Goal: Task Accomplishment & Management: Manage account settings

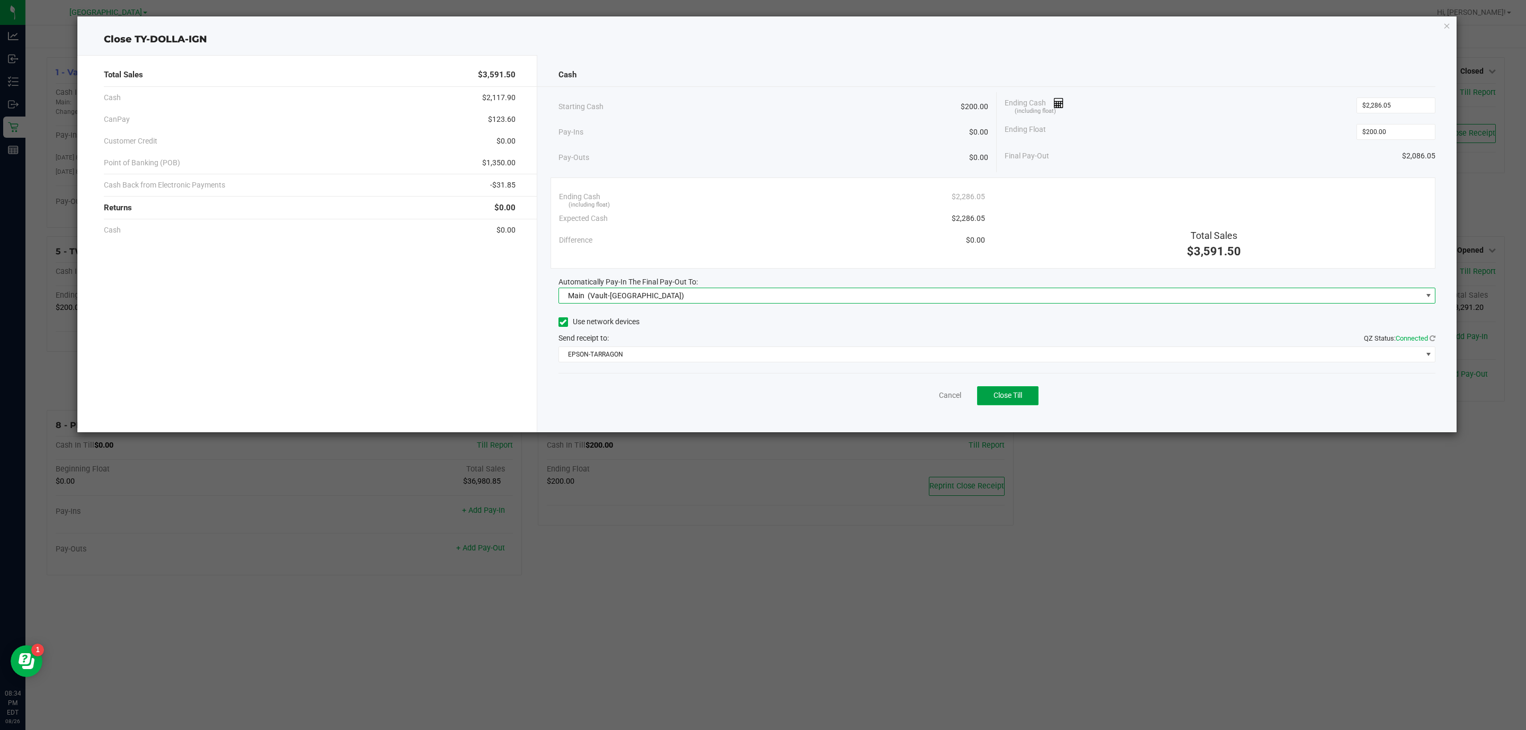
click at [987, 393] on button "Close Till" at bounding box center [1007, 395] width 61 height 19
click at [932, 379] on div "Dismiss Reprint Closing Receipt" at bounding box center [996, 393] width 877 height 41
click at [927, 404] on div "Dismiss Reprint Closing Receipt" at bounding box center [996, 393] width 877 height 41
click at [927, 394] on link "Dismiss" at bounding box center [926, 395] width 25 height 11
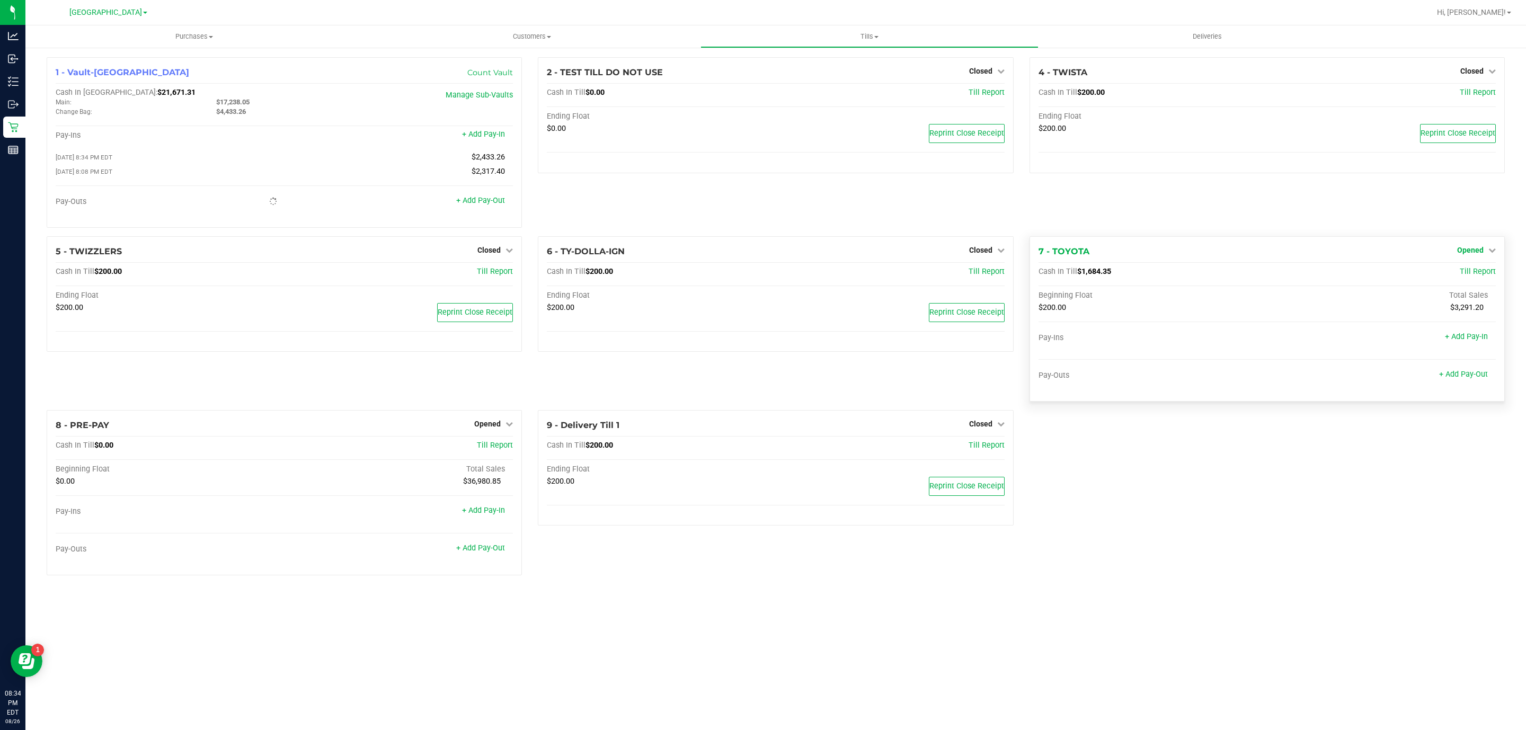
click at [1482, 250] on span "Opened" at bounding box center [1470, 250] width 26 height 8
click at [1462, 271] on link "Close Till" at bounding box center [1471, 272] width 29 height 8
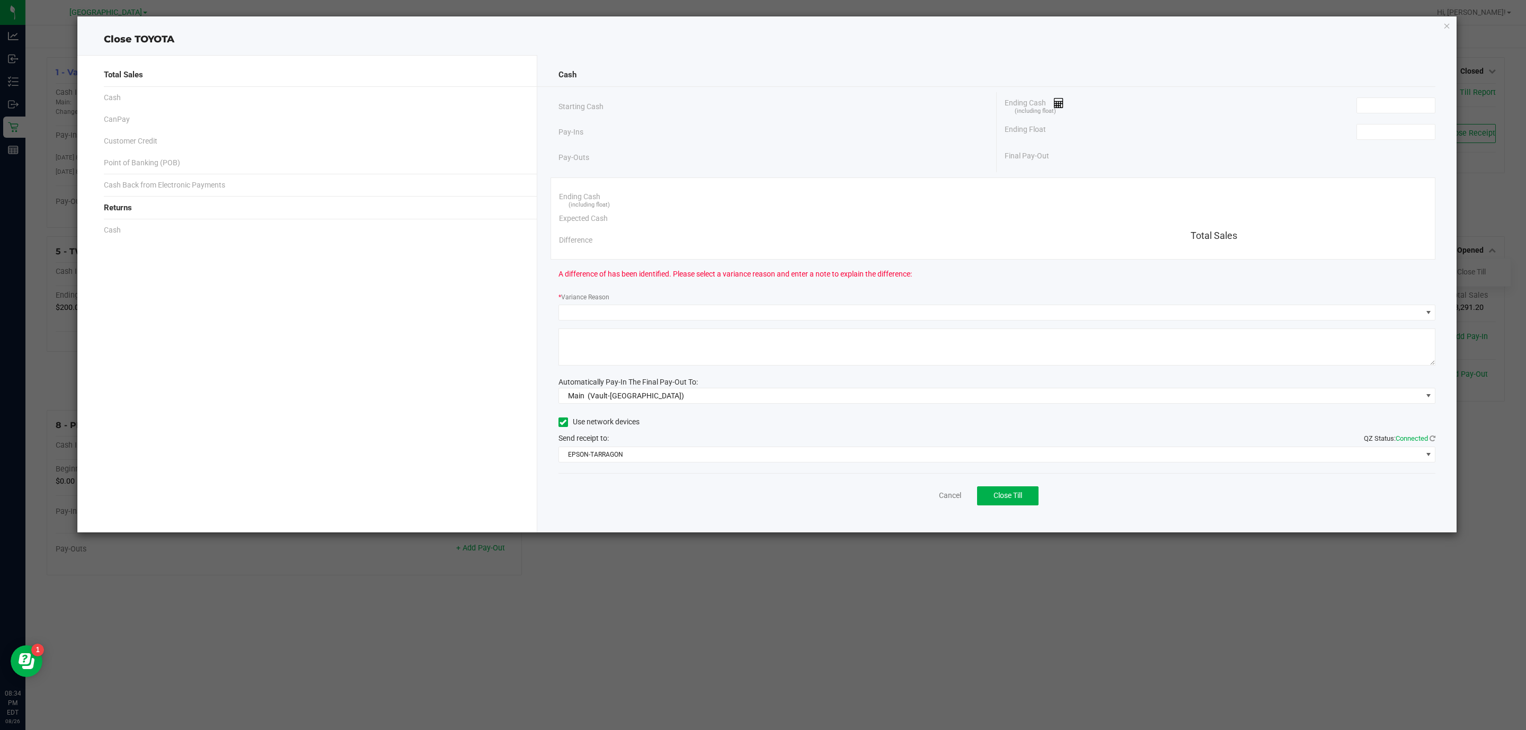
click at [1408, 118] on div "Ending Cash (including float)" at bounding box center [1219, 105] width 431 height 26
click at [1408, 129] on input at bounding box center [1396, 131] width 78 height 15
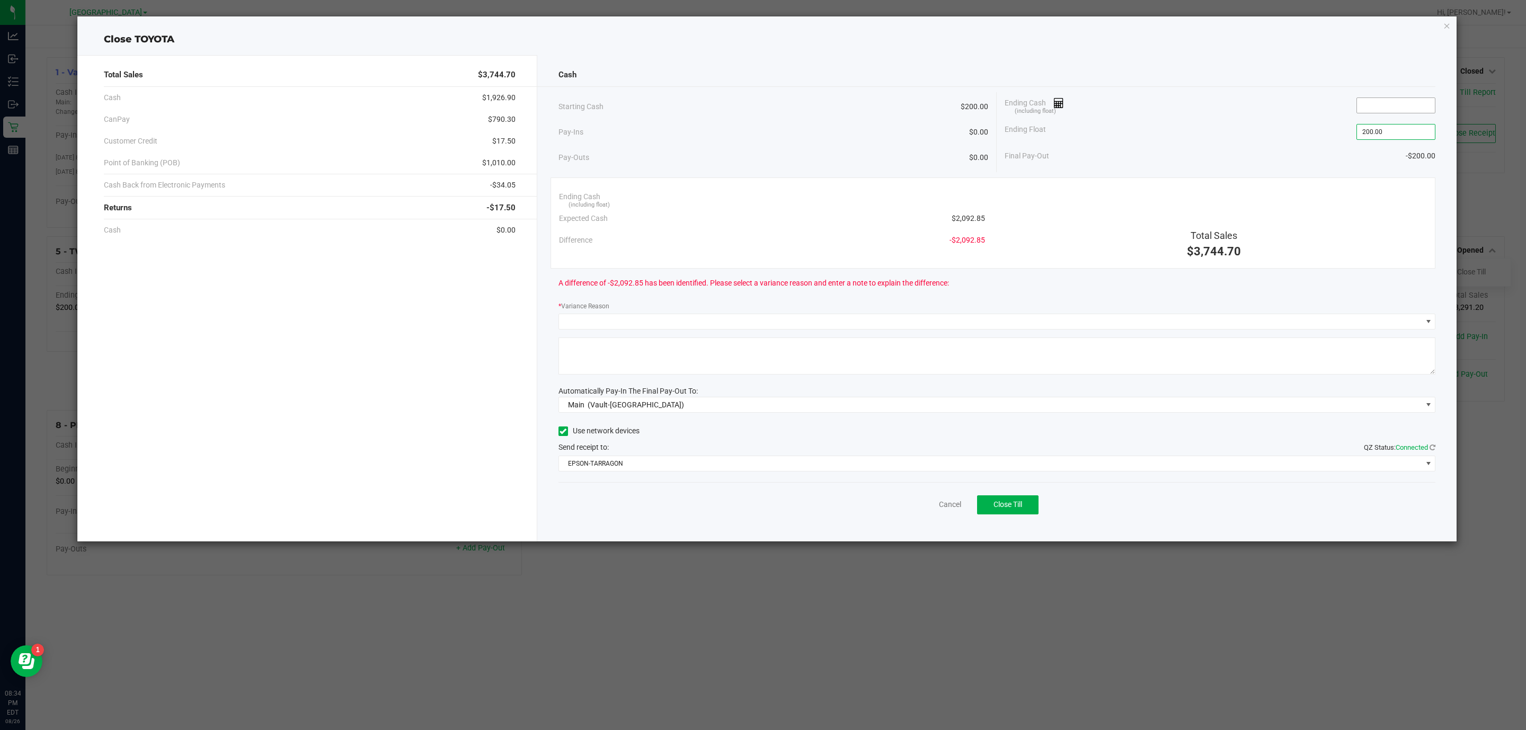
type input "$200.00"
click at [1412, 111] on input at bounding box center [1396, 105] width 78 height 15
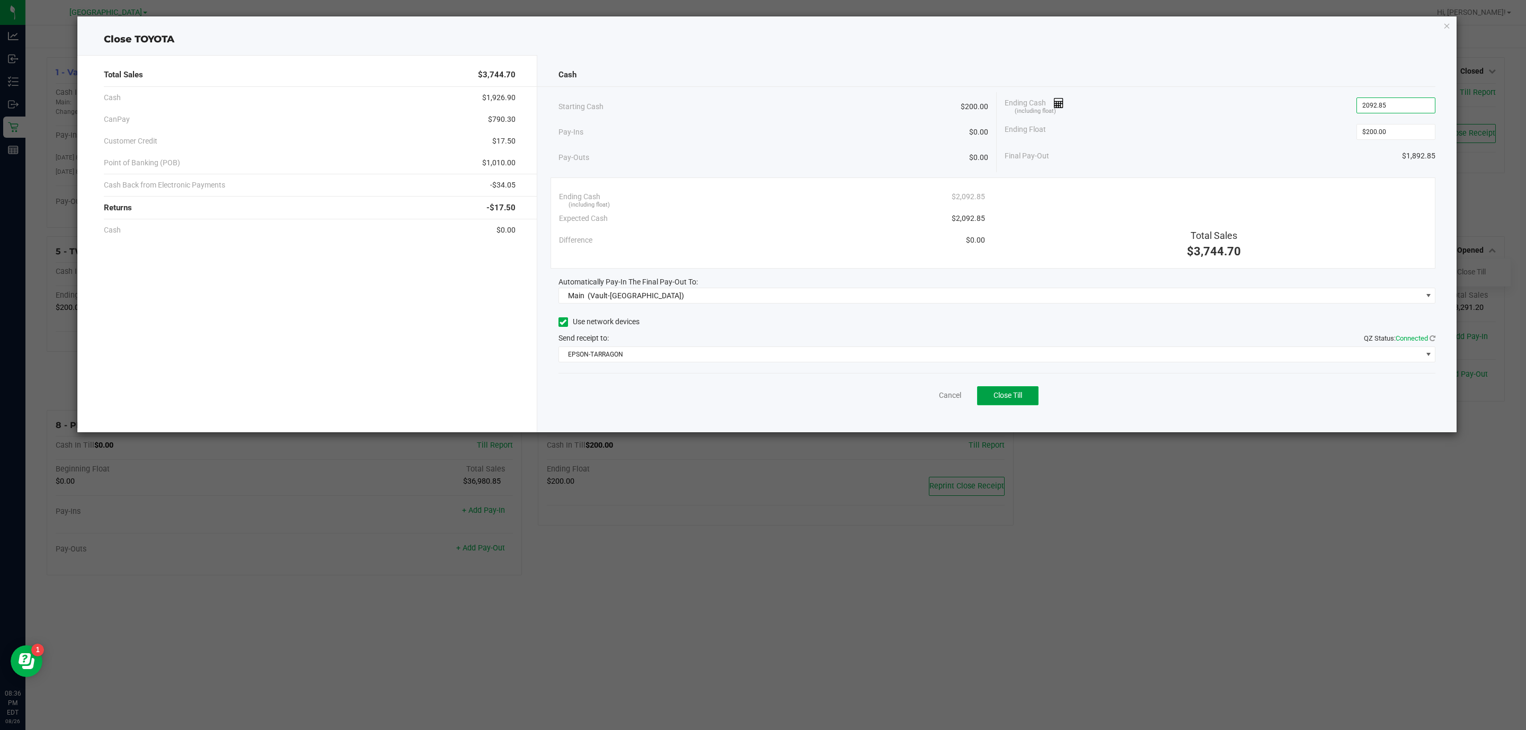
type input "$2,092.85"
click at [997, 391] on button "Close Till" at bounding box center [1007, 395] width 61 height 19
click at [937, 388] on div "Dismiss Reprint Closing Receipt" at bounding box center [996, 393] width 877 height 41
click at [929, 394] on link "Dismiss" at bounding box center [926, 395] width 25 height 11
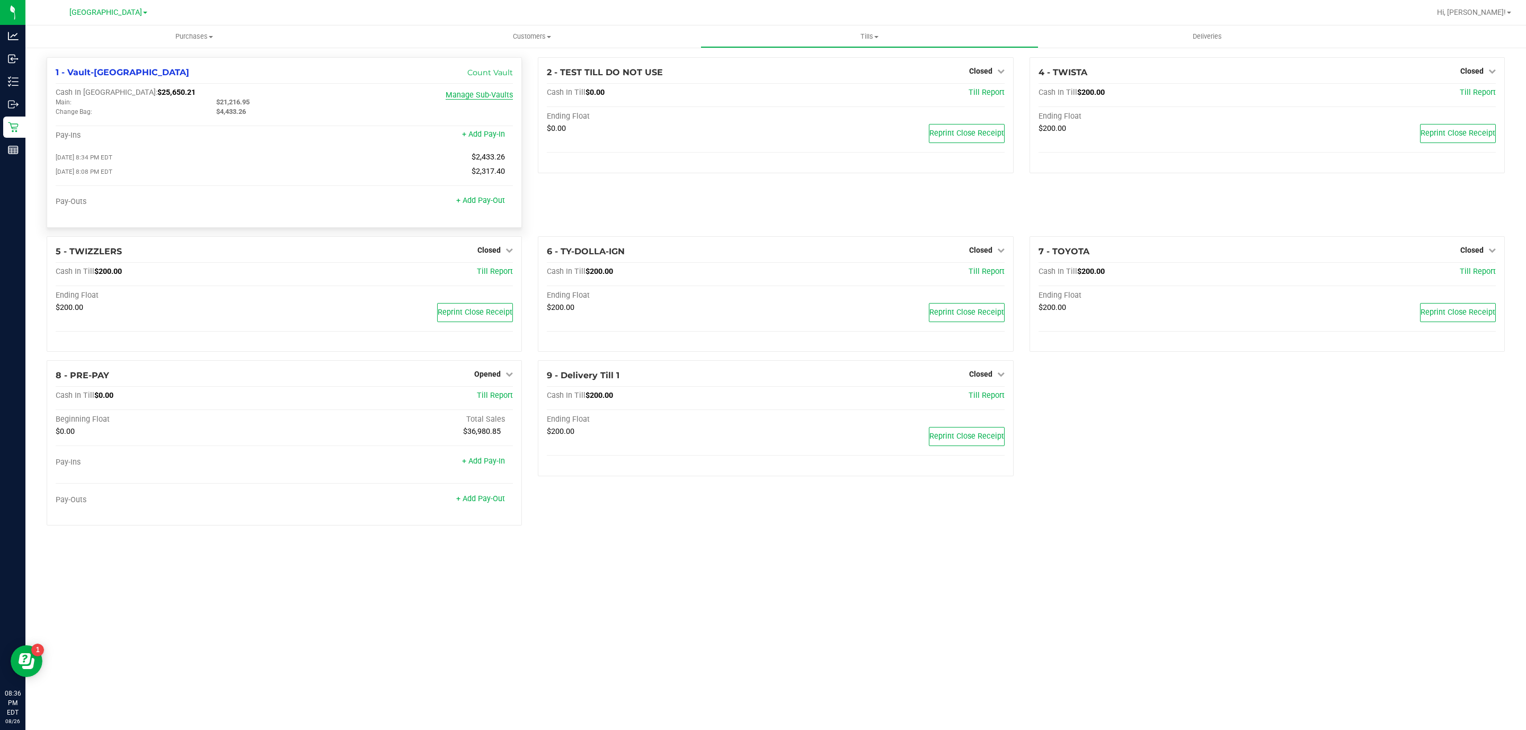
click at [471, 91] on link "Manage Sub-Vaults" at bounding box center [479, 95] width 67 height 9
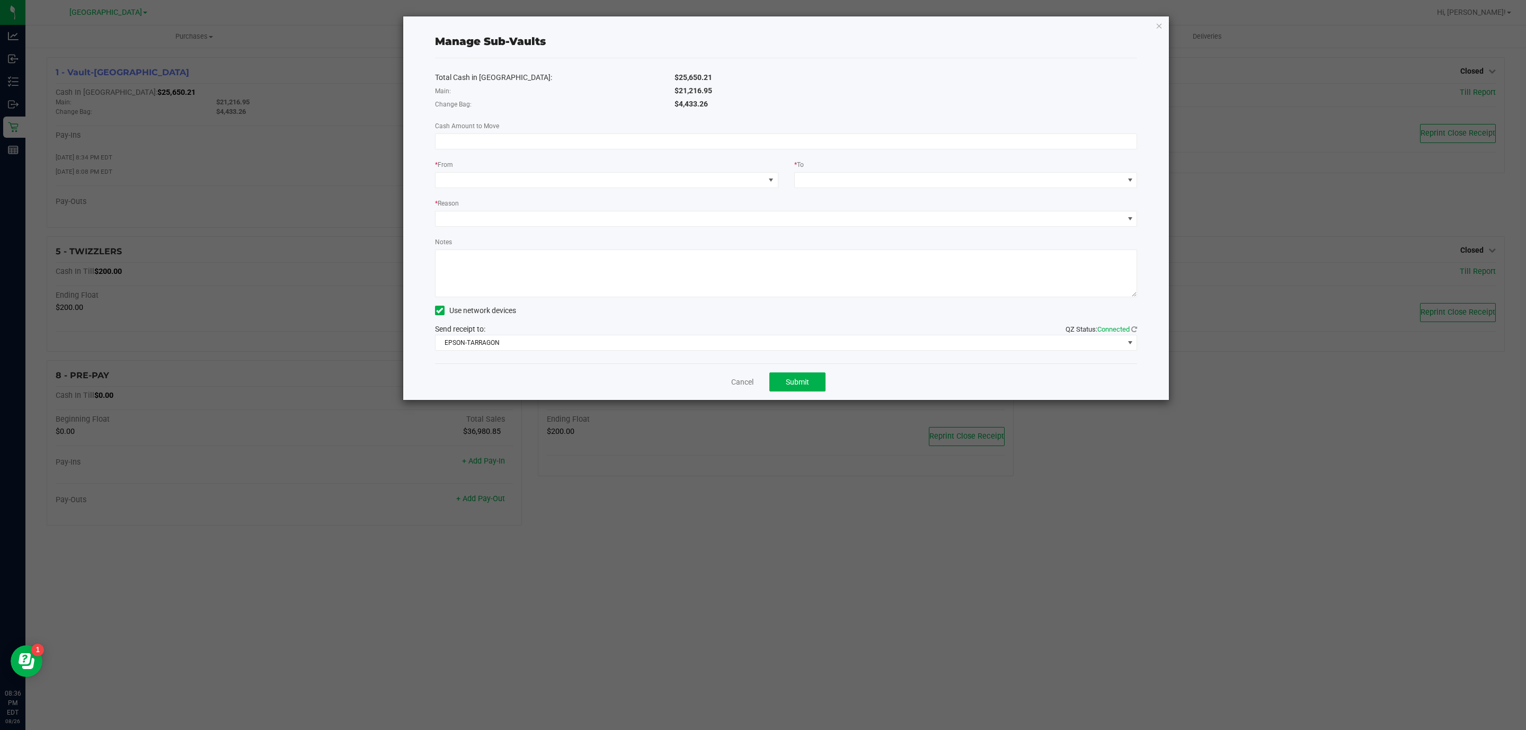
click at [767, 194] on div "Total Cash in [GEOGRAPHIC_DATA]: $25,650.21 Main: $21,216.95 Change Bag: $4,433…" at bounding box center [786, 210] width 702 height 305
click at [764, 184] on span at bounding box center [770, 180] width 13 height 15
click at [587, 222] on li "Change Bag (Vault-[GEOGRAPHIC_DATA])" at bounding box center [606, 227] width 342 height 21
click at [994, 153] on div "Total Cash in Vault: $25,650.21 Main: $21,216.95 Change Bag: $4,433.26 Cash Amo…" at bounding box center [786, 210] width 702 height 305
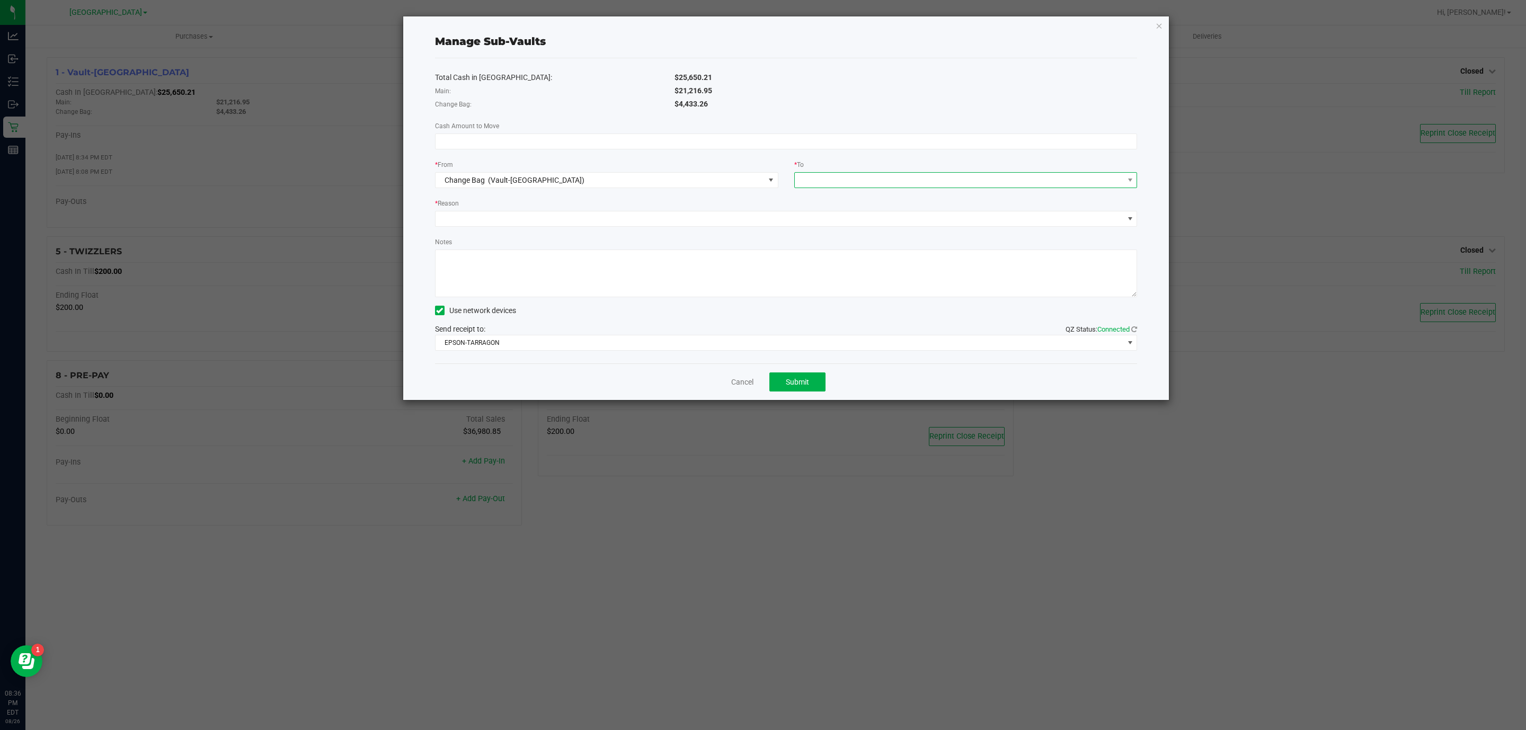
click at [993, 175] on span at bounding box center [959, 180] width 329 height 15
click at [952, 229] on li "Main (Vault-[GEOGRAPHIC_DATA])" at bounding box center [966, 227] width 342 height 21
click at [610, 218] on span at bounding box center [779, 218] width 688 height 15
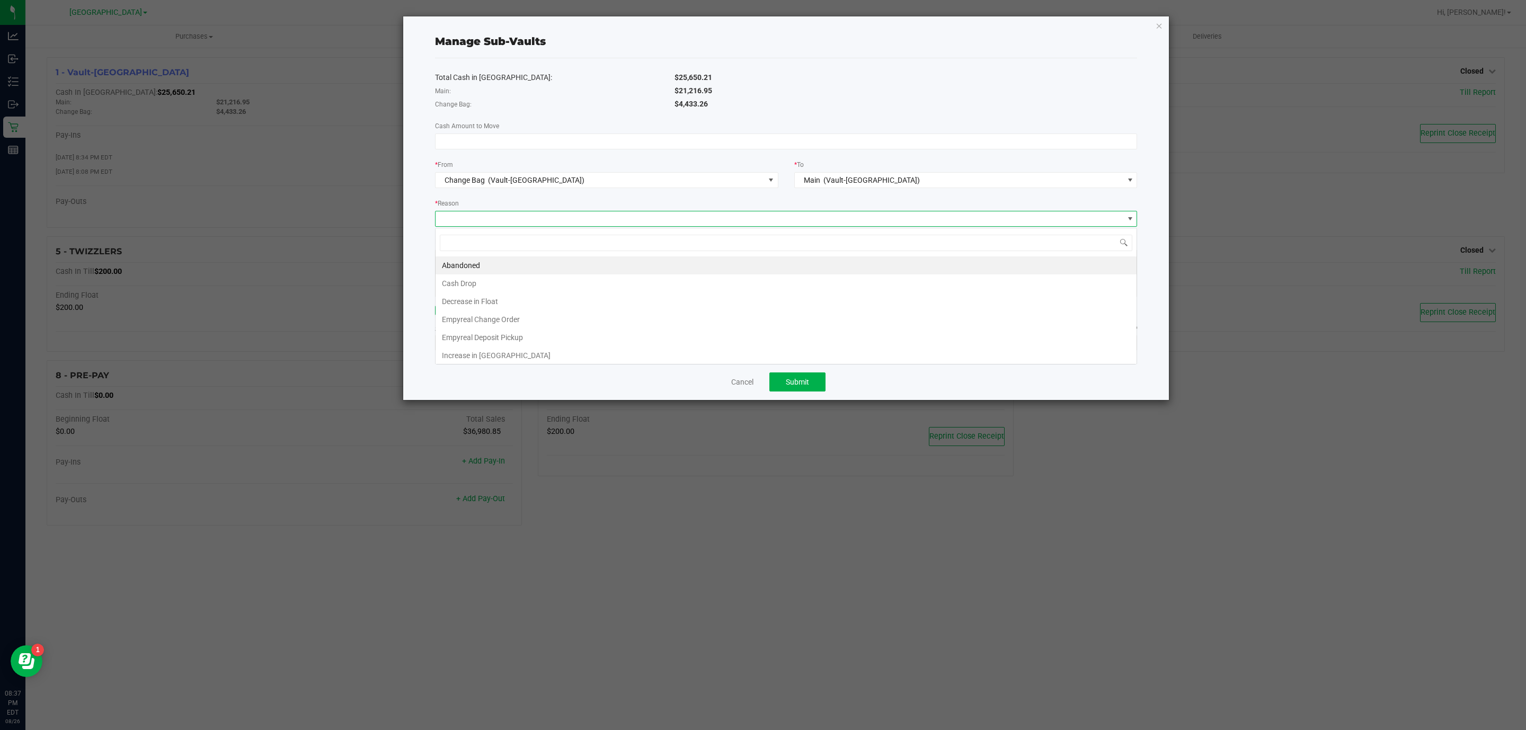
scroll to position [16, 701]
click at [555, 305] on li "Decrease in Float" at bounding box center [785, 301] width 701 height 18
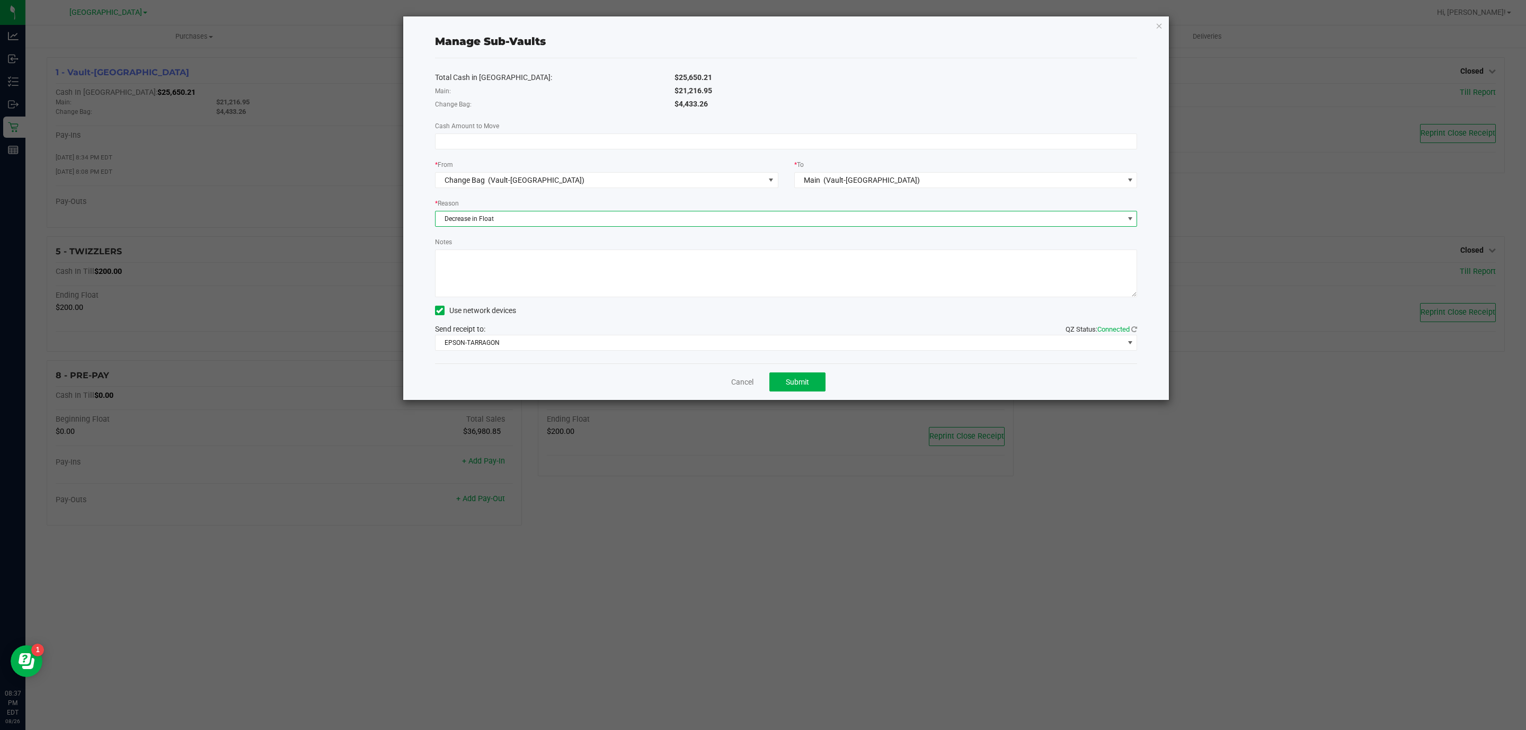
click at [559, 275] on textarea "Notes" at bounding box center [786, 274] width 702 height 48
click at [687, 148] on input at bounding box center [785, 141] width 701 height 15
type input "$2,433.26"
click at [806, 385] on span "Submit" at bounding box center [797, 382] width 23 height 8
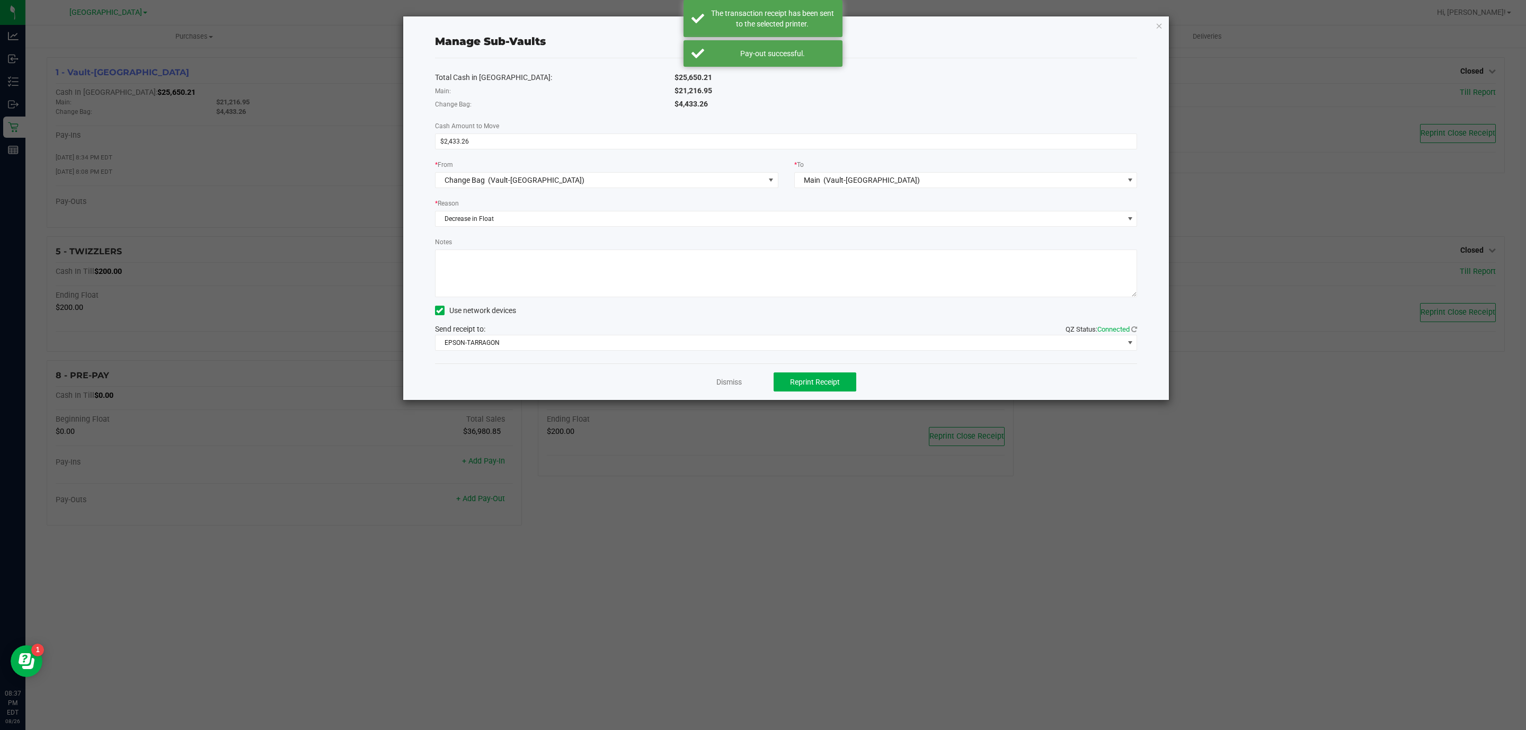
click at [1154, 27] on div "Manage Sub-Vaults Total Cash in Vault: $25,650.21 Main: $21,216.95 Change Bag: …" at bounding box center [786, 208] width 766 height 384
click at [1157, 24] on icon "button" at bounding box center [1158, 25] width 7 height 13
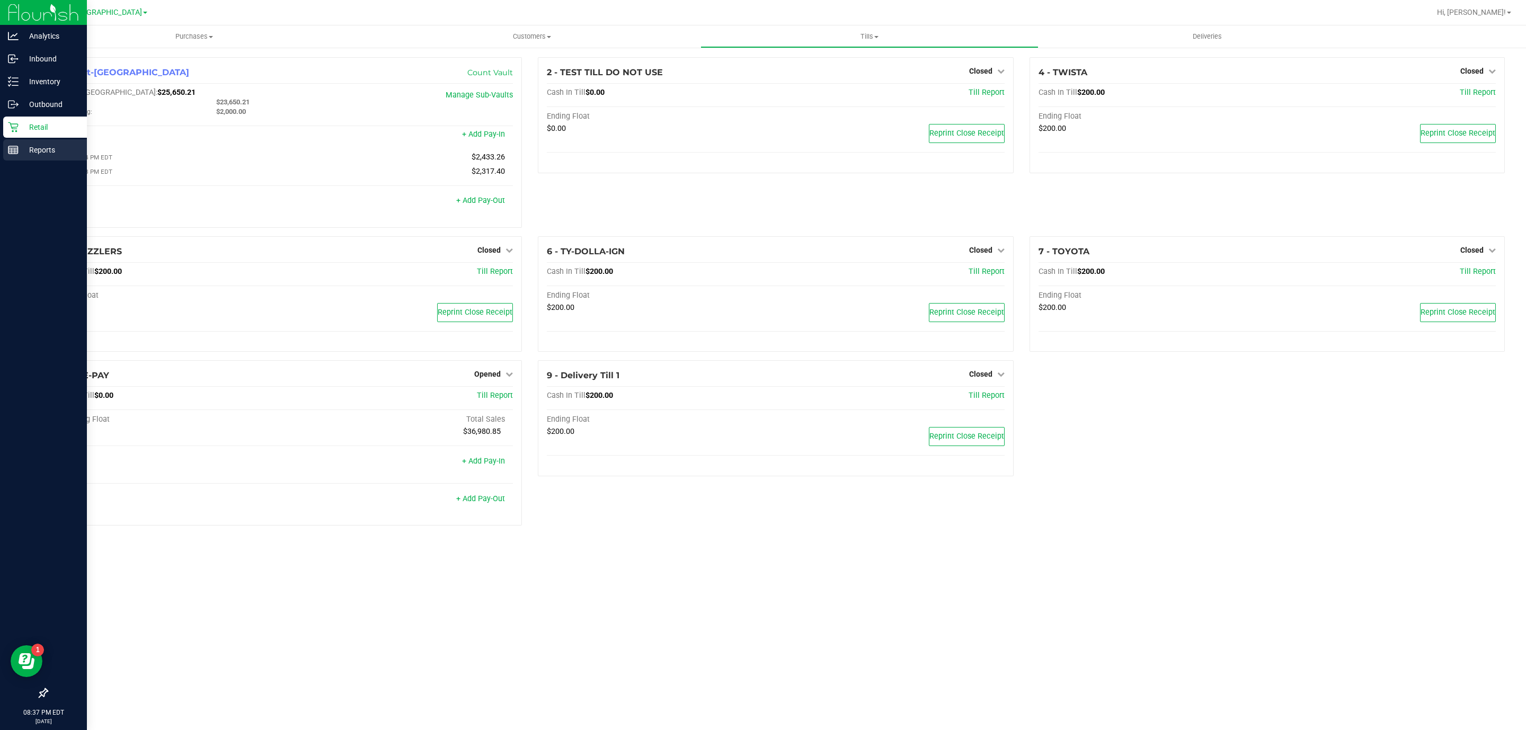
click at [20, 155] on p "Reports" at bounding box center [51, 150] width 64 height 13
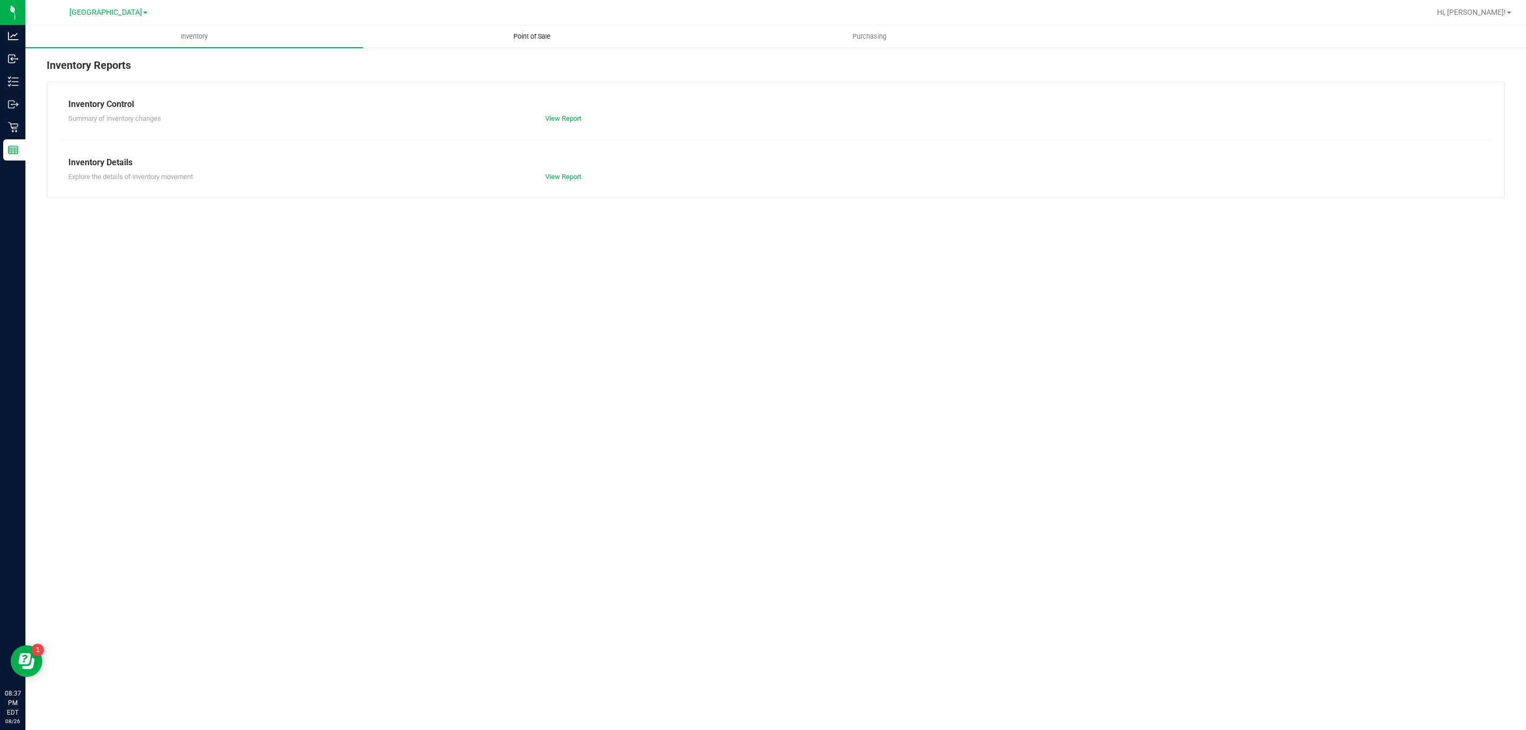
click at [529, 37] on span "Point of Sale" at bounding box center [532, 37] width 66 height 10
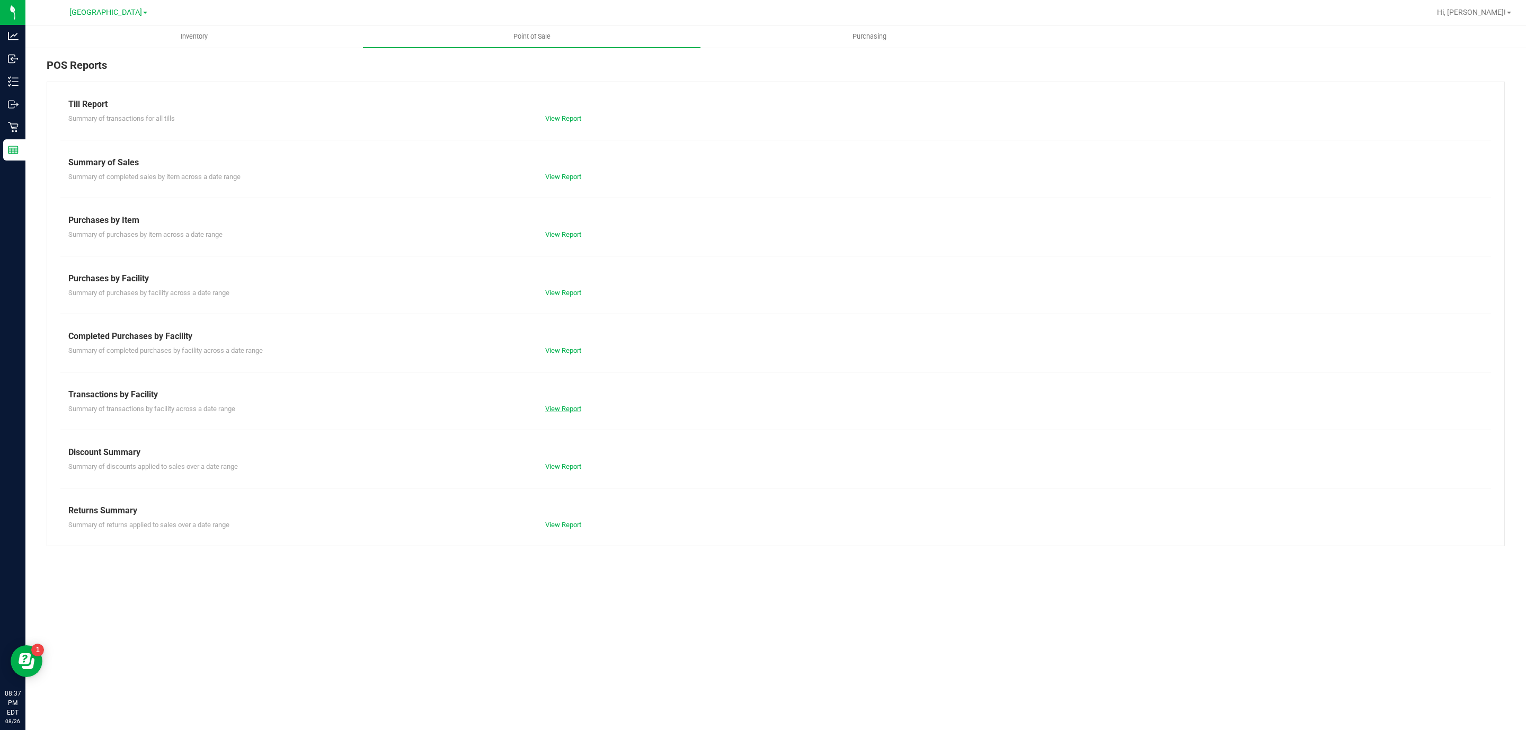
click at [560, 410] on link "View Report" at bounding box center [563, 409] width 36 height 8
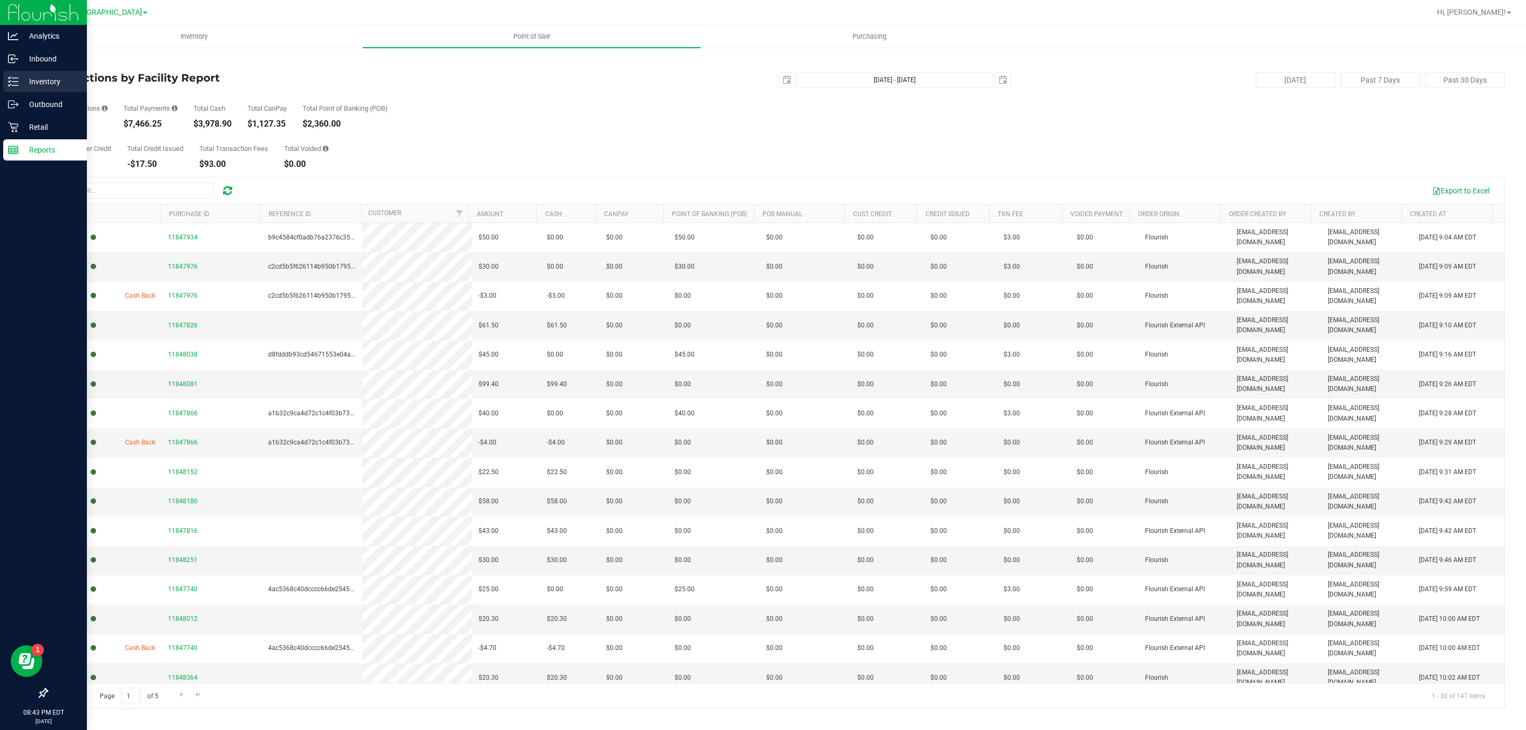
click at [31, 78] on p "Inventory" at bounding box center [51, 81] width 64 height 13
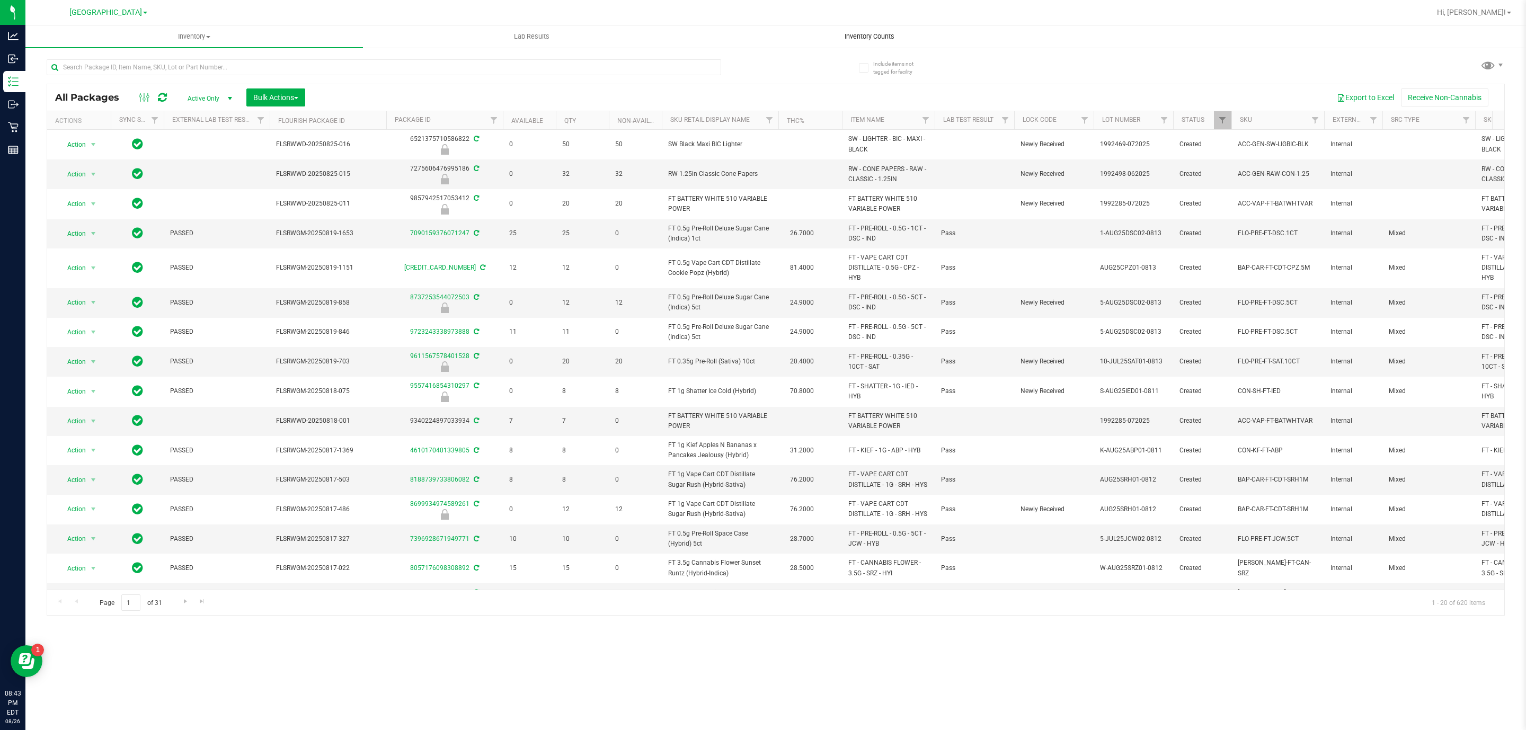
click at [860, 32] on span "Inventory Counts" at bounding box center [869, 37] width 78 height 10
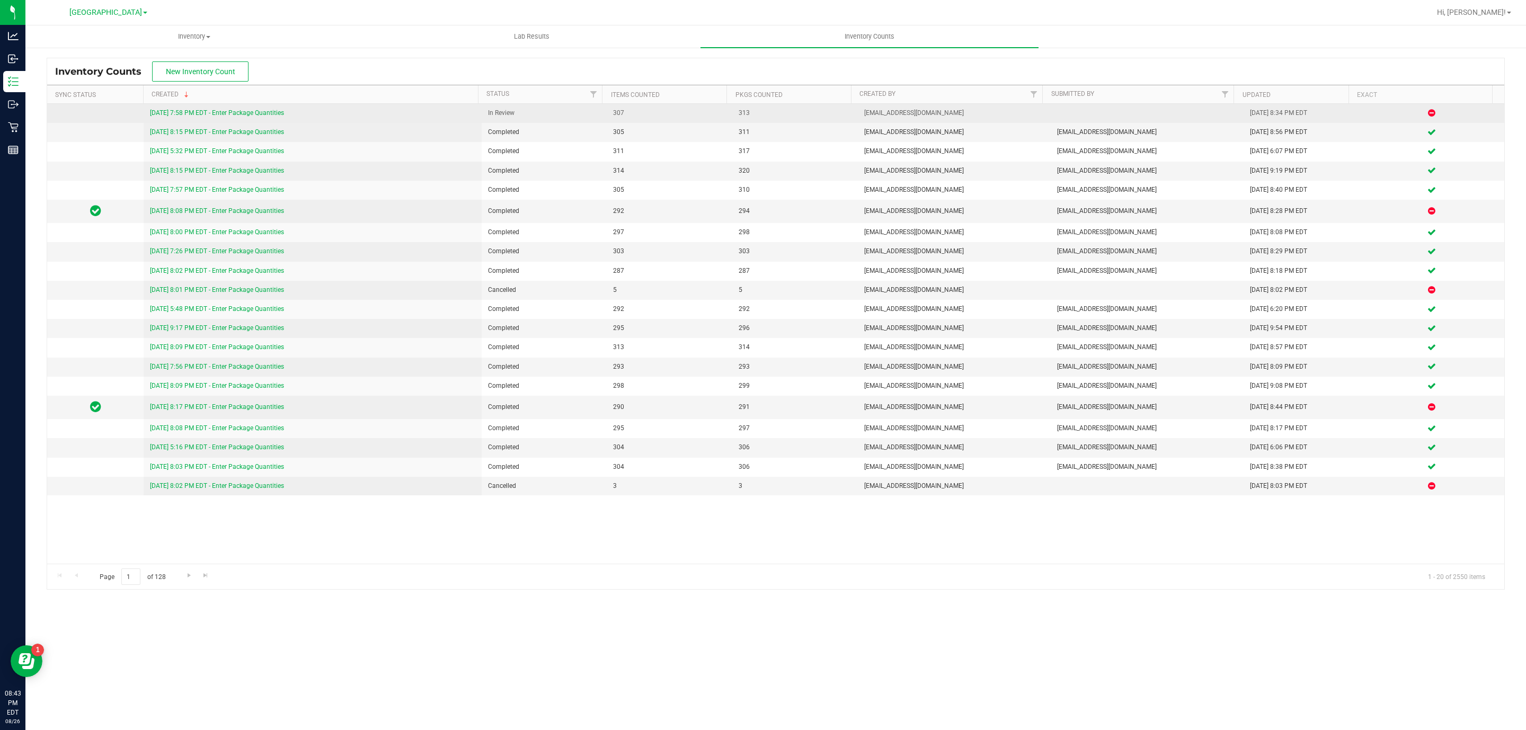
click at [233, 121] on td "[DATE] 7:58 PM EDT - Enter Package Quantities" at bounding box center [312, 113] width 337 height 19
click at [232, 115] on link "[DATE] 7:58 PM EDT - Enter Package Quantities" at bounding box center [217, 112] width 134 height 7
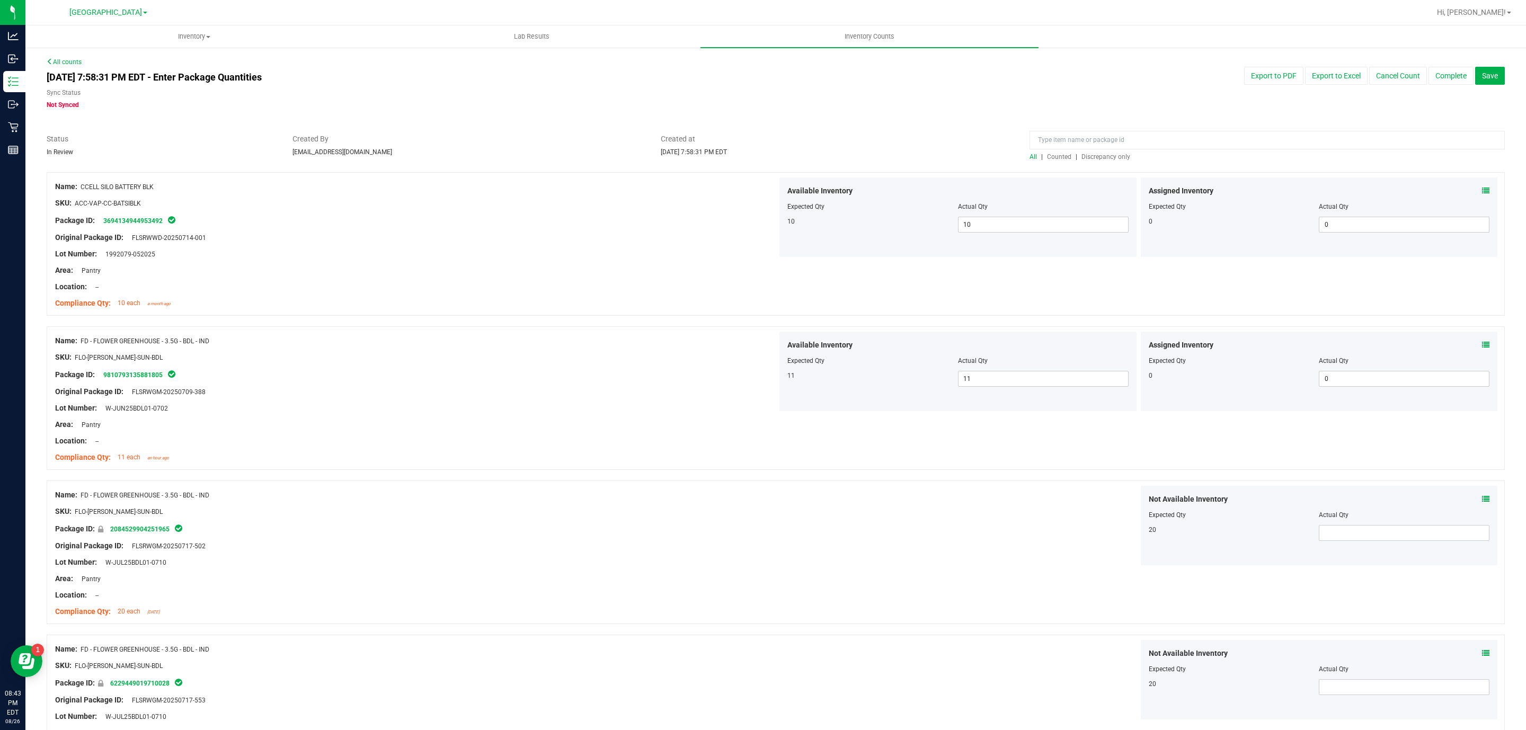
click at [1107, 156] on span "Discrepancy only" at bounding box center [1105, 156] width 49 height 7
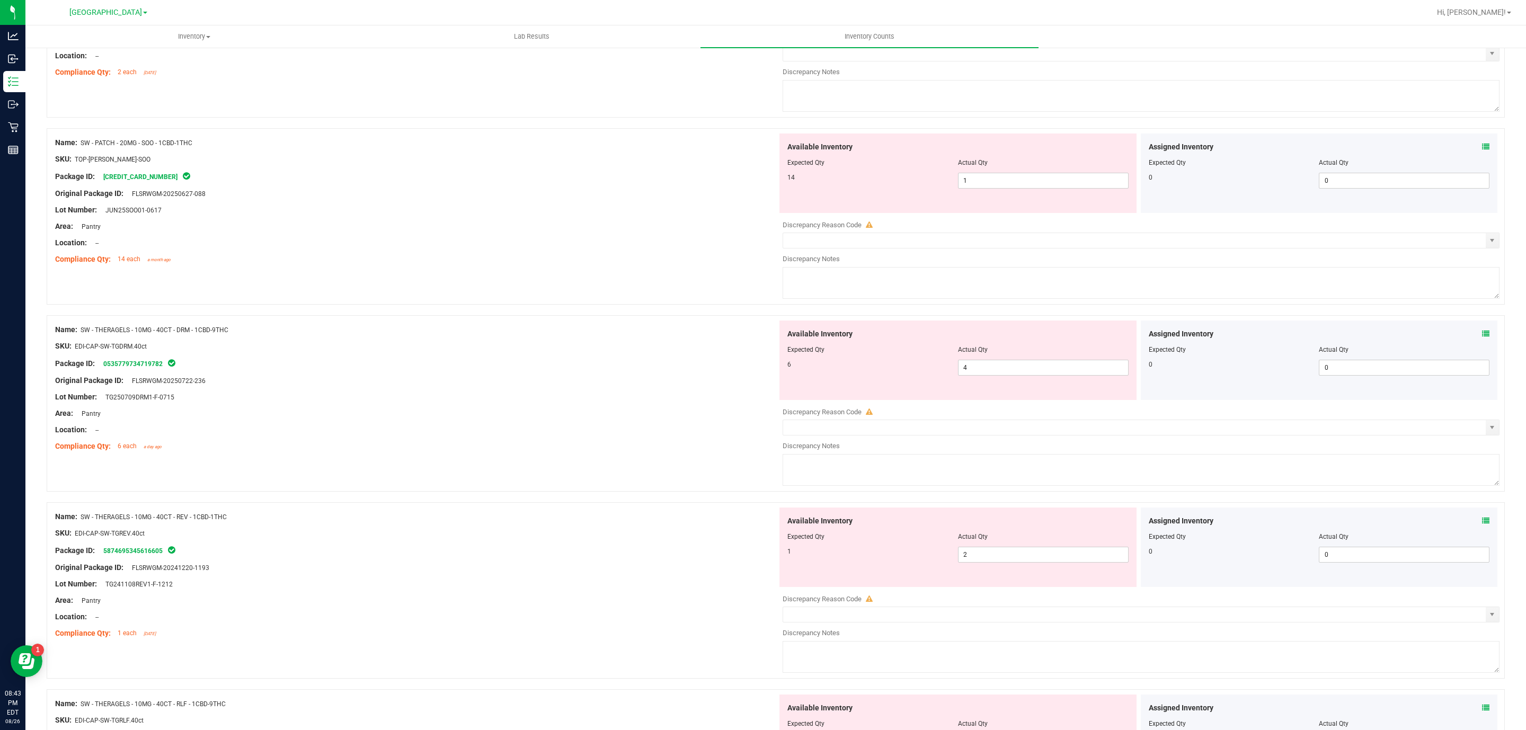
scroll to position [3233, 0]
